Goal: Task Accomplishment & Management: Use online tool/utility

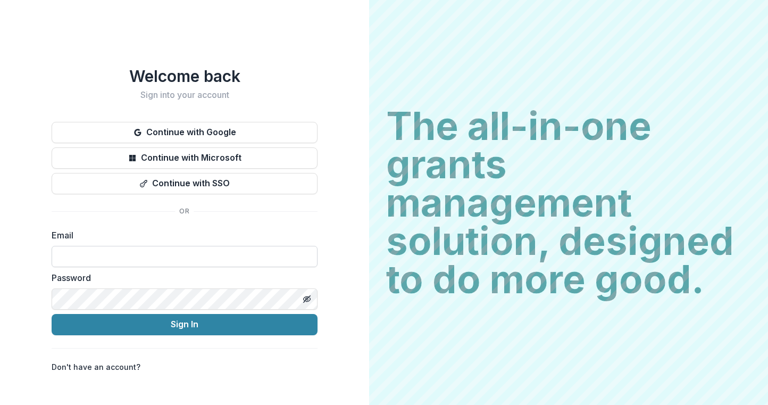
click at [151, 259] on input at bounding box center [185, 256] width 266 height 21
type input "**********"
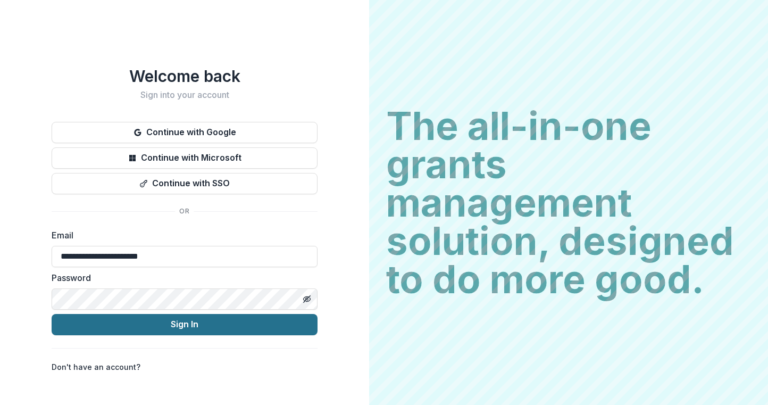
click at [172, 317] on button "Sign In" at bounding box center [185, 324] width 266 height 21
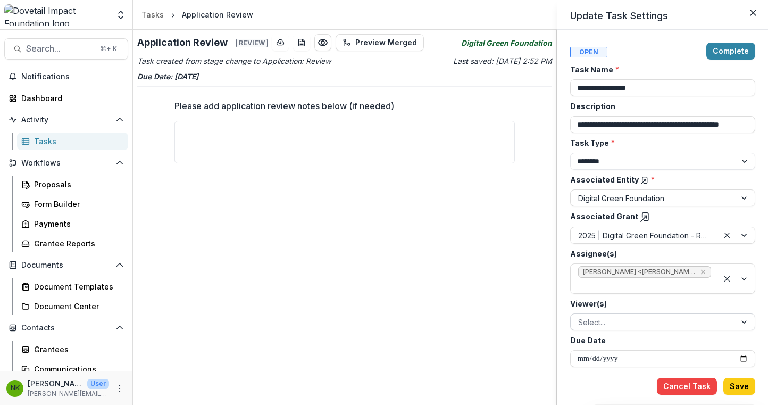
click at [622, 319] on div at bounding box center [653, 321] width 150 height 13
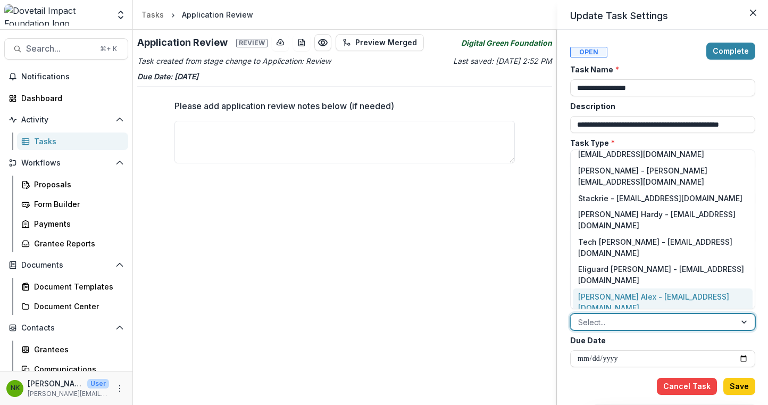
scroll to position [79, 0]
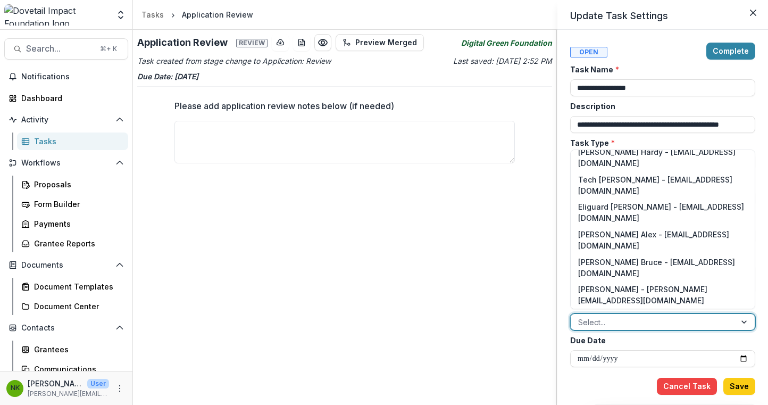
click at [622, 363] on div "[PERSON_NAME] - [PERSON_NAME][EMAIL_ADDRESS][DOMAIN_NAME]" at bounding box center [663, 377] width 180 height 28
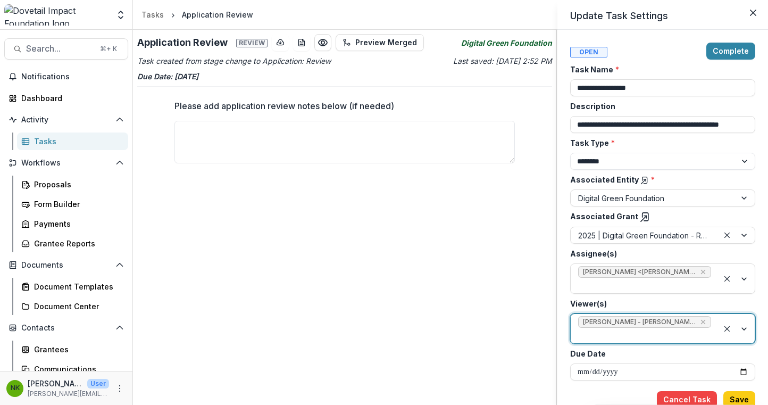
scroll to position [3, 0]
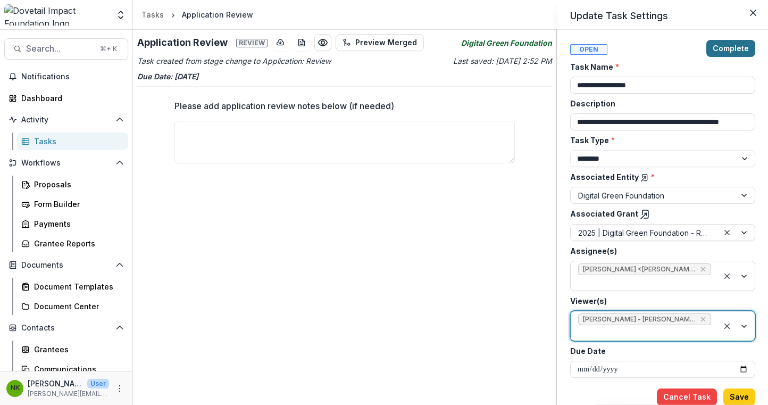
click at [727, 47] on button "Complete" at bounding box center [730, 48] width 49 height 17
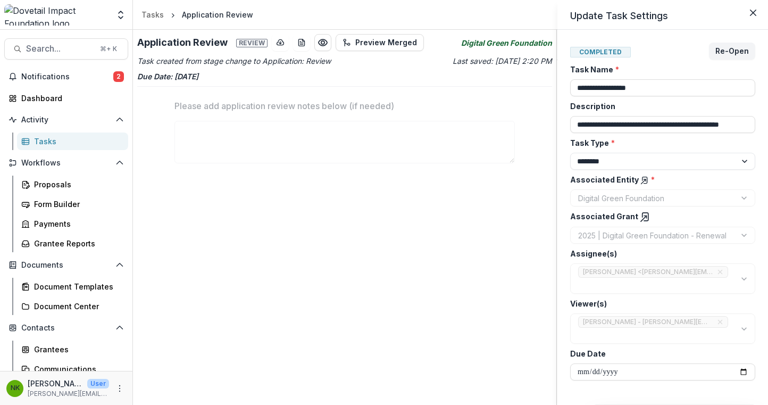
click at [482, 196] on div "**********" at bounding box center [384, 202] width 768 height 405
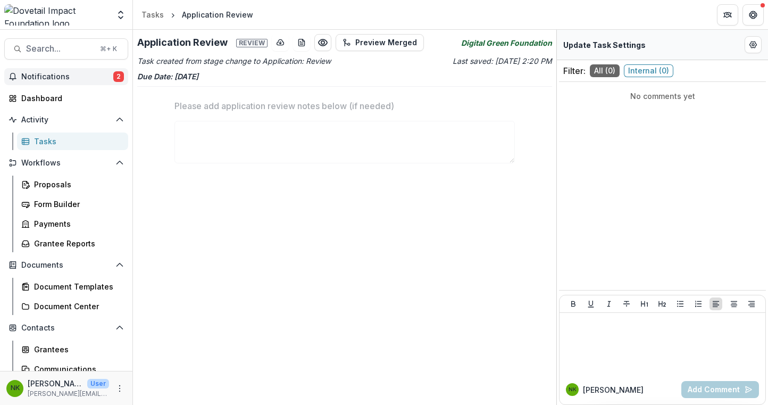
click at [84, 71] on button "Notifications 2" at bounding box center [66, 76] width 124 height 17
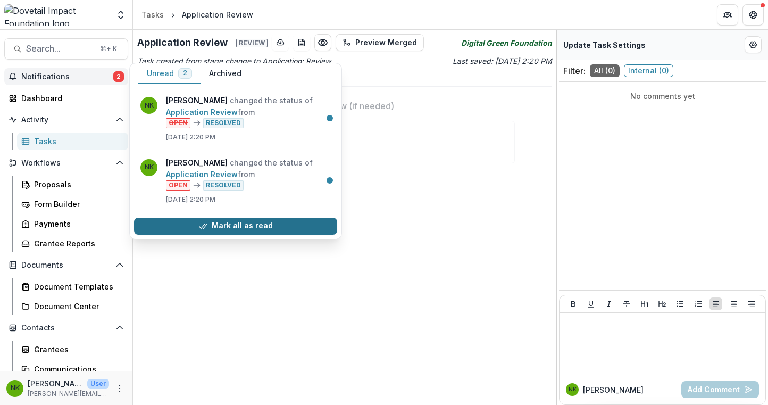
click at [237, 226] on button "Mark all as read" at bounding box center [235, 226] width 203 height 17
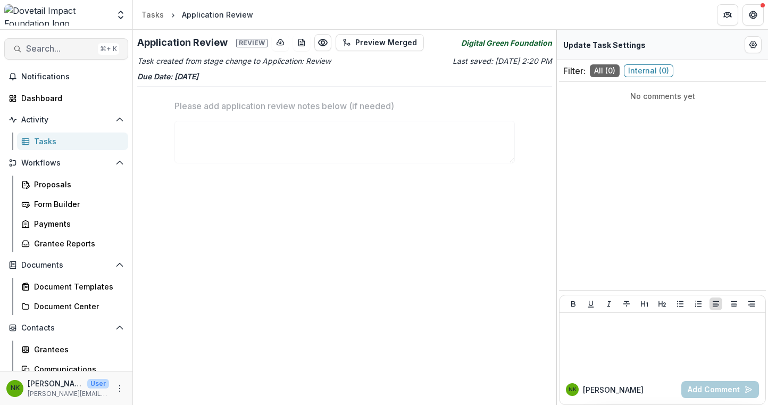
click at [78, 47] on span "Search..." at bounding box center [60, 49] width 68 height 10
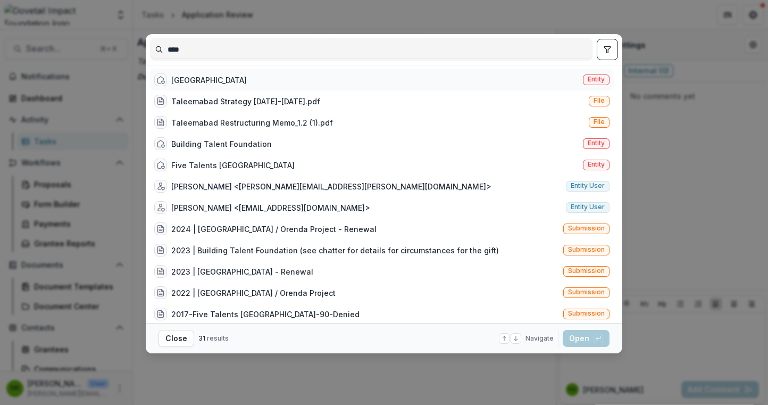
type input "****"
click at [202, 80] on div "[GEOGRAPHIC_DATA]" at bounding box center [209, 79] width 76 height 11
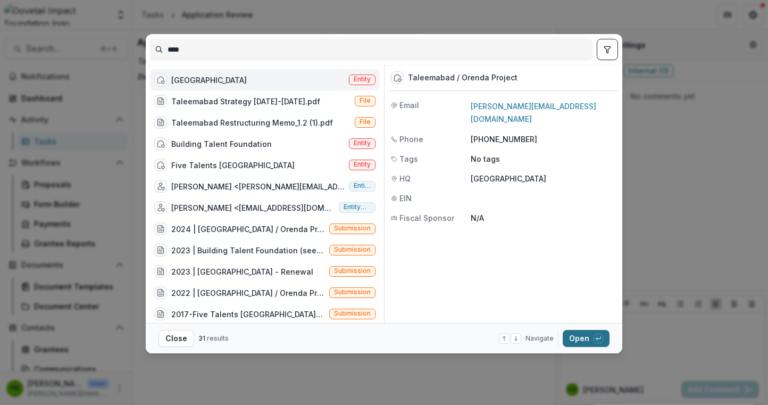
click at [575, 337] on button "Open with enter key" at bounding box center [586, 338] width 47 height 17
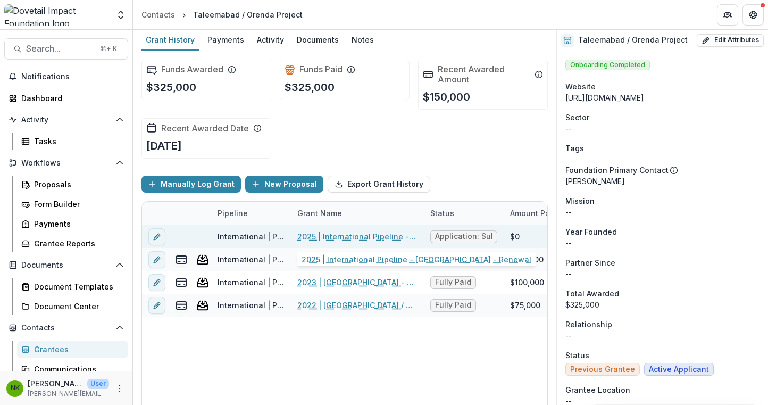
click at [386, 236] on link "2025 | International Pipeline - [GEOGRAPHIC_DATA] - Renewal" at bounding box center [357, 236] width 120 height 11
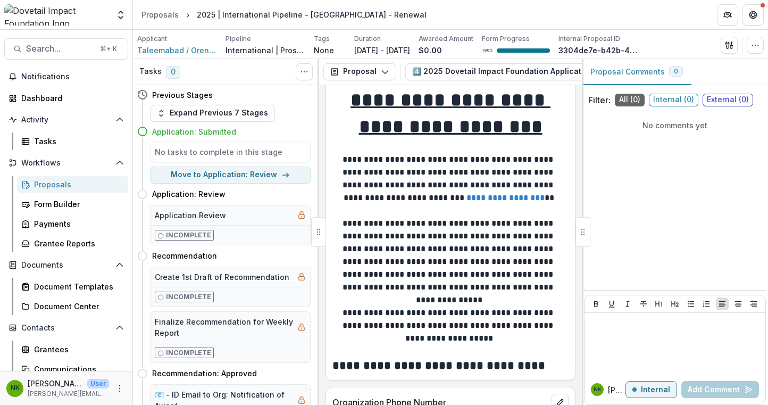
scroll to position [12, 0]
click at [142, 131] on icon at bounding box center [142, 131] width 11 height 11
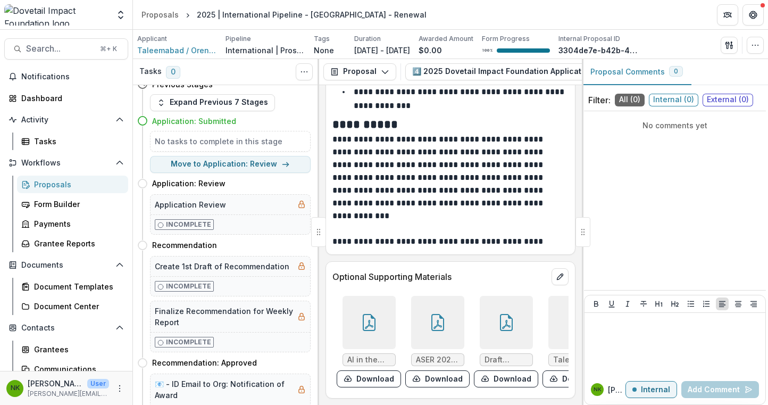
scroll to position [0, 0]
